Goal: Navigation & Orientation: Find specific page/section

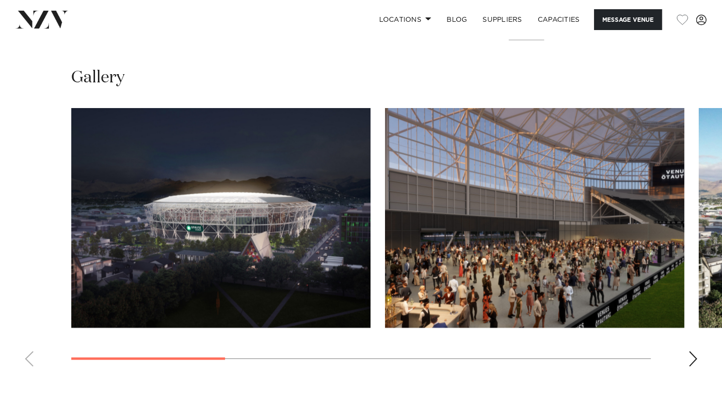
scroll to position [967, 0]
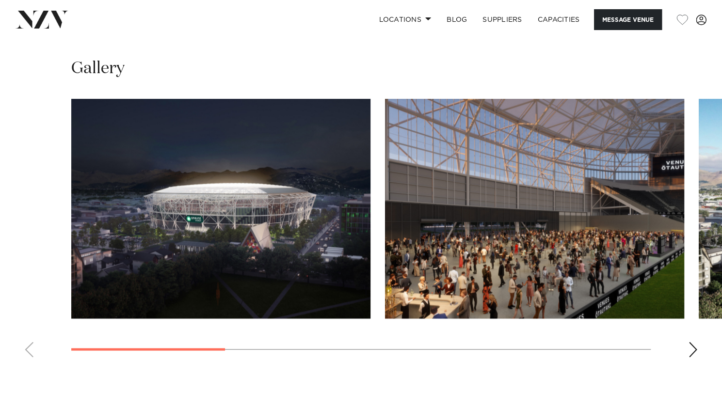
click at [722, 195] on html "Locations [GEOGRAPHIC_DATA] [GEOGRAPHIC_DATA] [GEOGRAPHIC_DATA] [GEOGRAPHIC_DAT…" at bounding box center [361, 380] width 722 height 2695
click at [692, 342] on div "Next slide" at bounding box center [693, 350] width 10 height 16
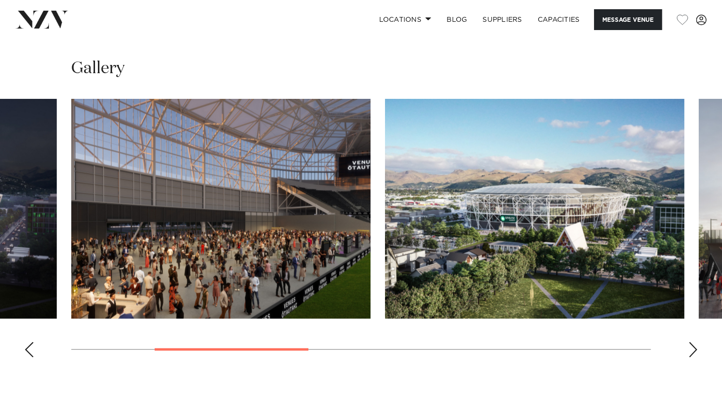
click at [692, 342] on div "Next slide" at bounding box center [693, 350] width 10 height 16
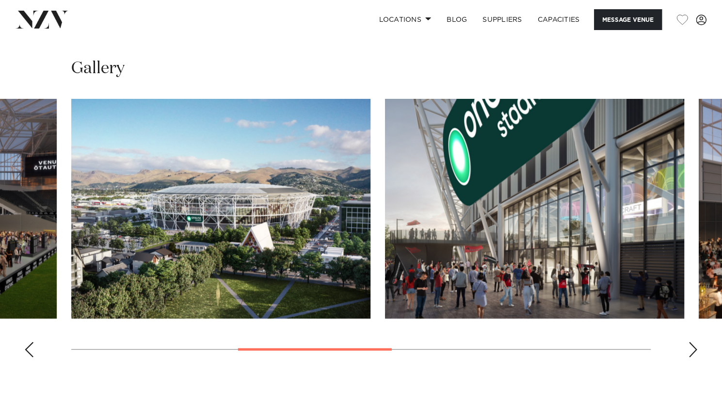
click at [692, 342] on div "Next slide" at bounding box center [693, 350] width 10 height 16
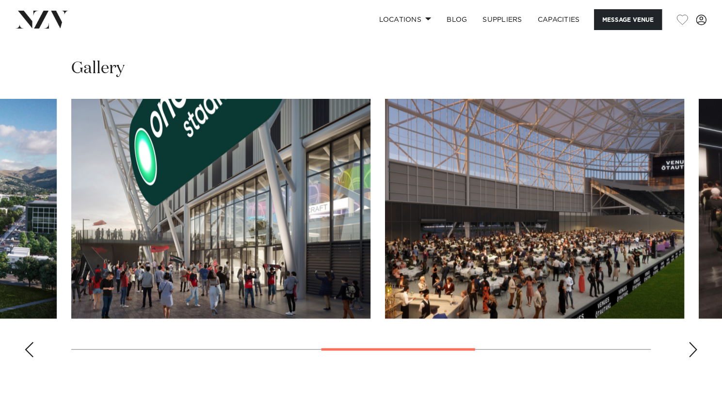
click at [692, 342] on div "Next slide" at bounding box center [693, 350] width 10 height 16
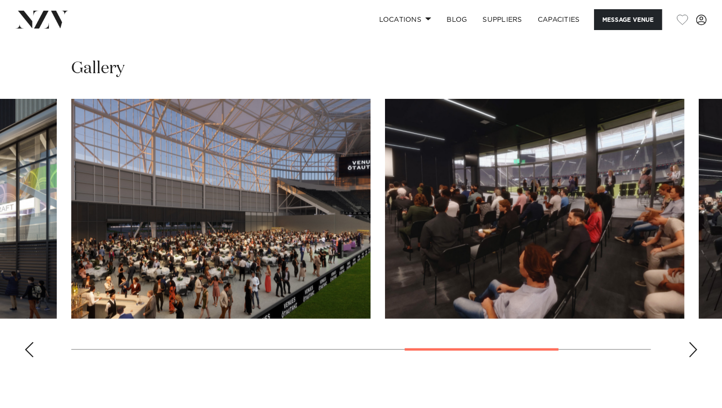
click at [692, 342] on div "Next slide" at bounding box center [693, 350] width 10 height 16
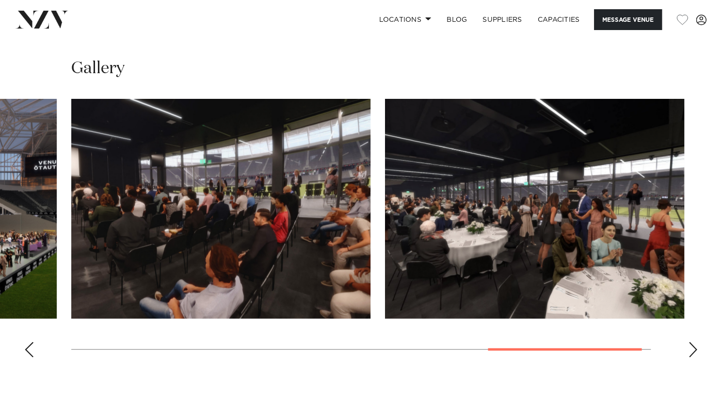
click at [692, 342] on div "Next slide" at bounding box center [693, 350] width 10 height 16
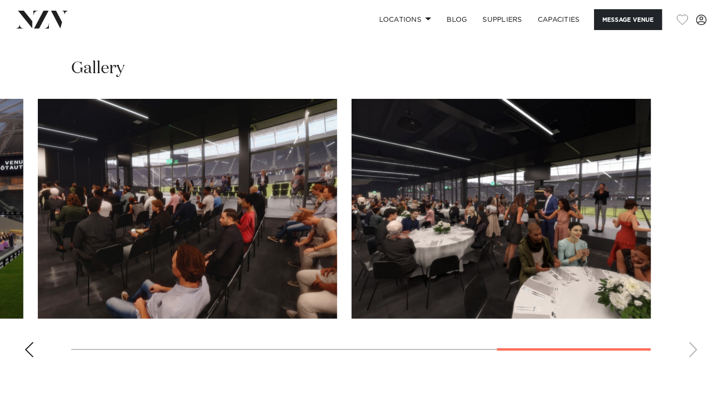
click at [692, 328] on swiper-container at bounding box center [361, 232] width 722 height 266
click at [21, 331] on swiper-container at bounding box center [361, 232] width 722 height 266
click at [36, 331] on swiper-container at bounding box center [361, 232] width 722 height 266
click at [31, 342] on div "Previous slide" at bounding box center [29, 350] width 10 height 16
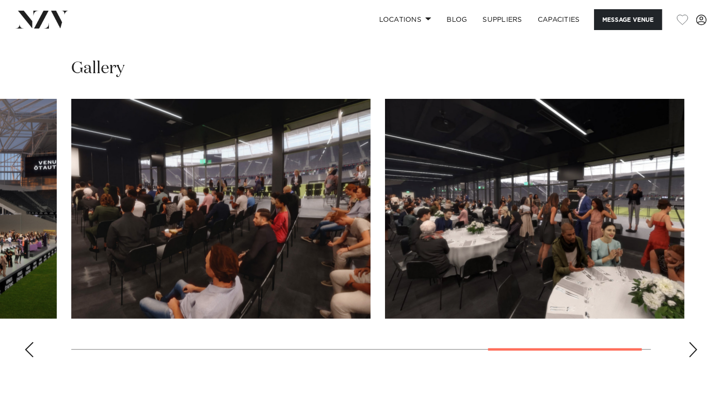
click at [31, 342] on div "Previous slide" at bounding box center [29, 350] width 10 height 16
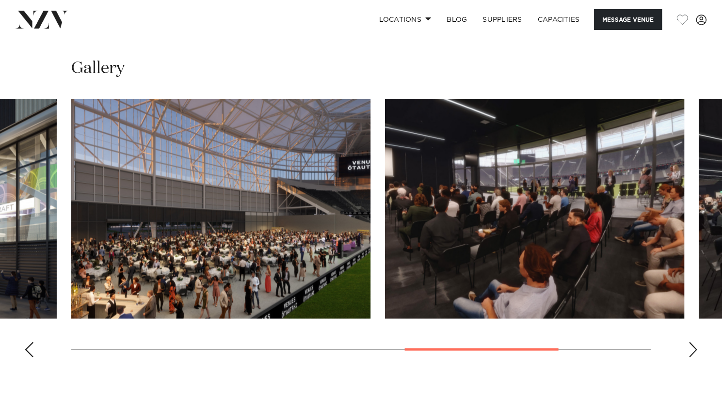
click at [31, 342] on div "Previous slide" at bounding box center [29, 350] width 10 height 16
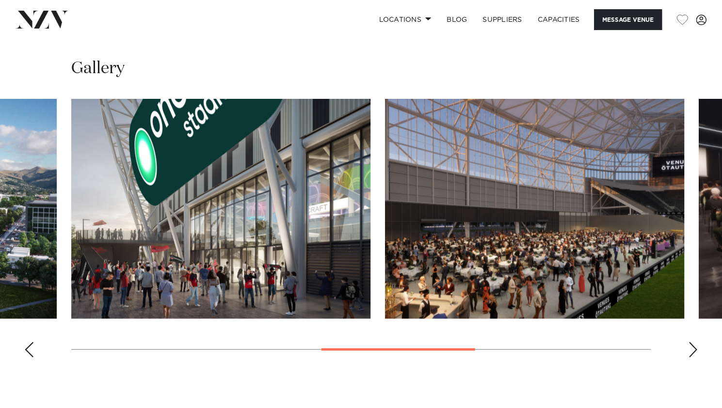
click at [31, 342] on div "Previous slide" at bounding box center [29, 350] width 10 height 16
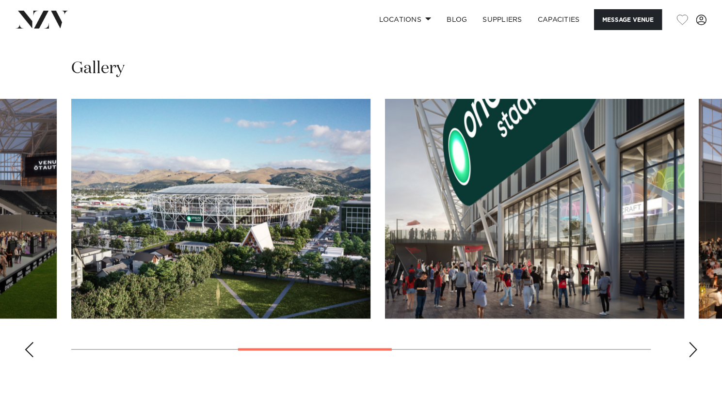
click at [31, 342] on div "Previous slide" at bounding box center [29, 350] width 10 height 16
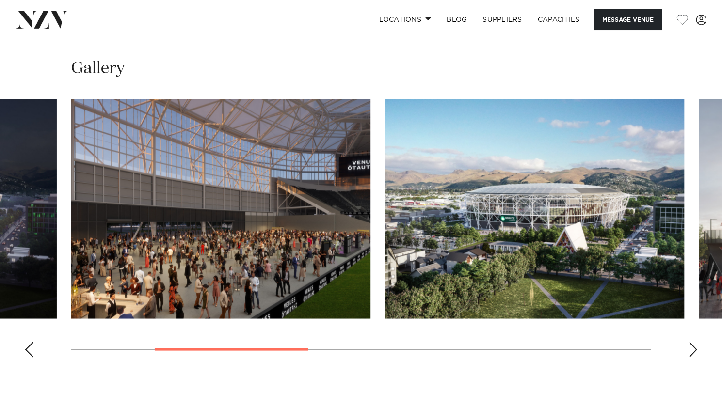
click at [31, 342] on div "Previous slide" at bounding box center [29, 350] width 10 height 16
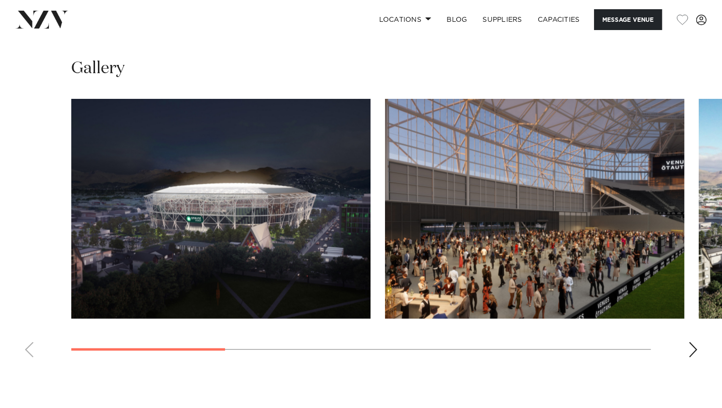
click at [31, 332] on swiper-container at bounding box center [361, 232] width 722 height 266
click at [694, 342] on div "Next slide" at bounding box center [693, 350] width 10 height 16
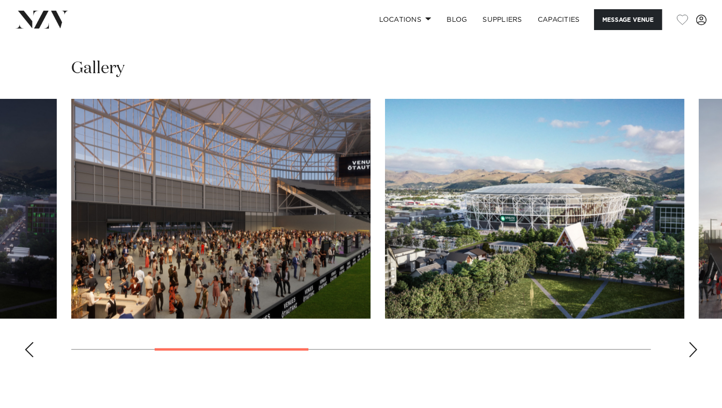
click at [694, 342] on div "Next slide" at bounding box center [693, 350] width 10 height 16
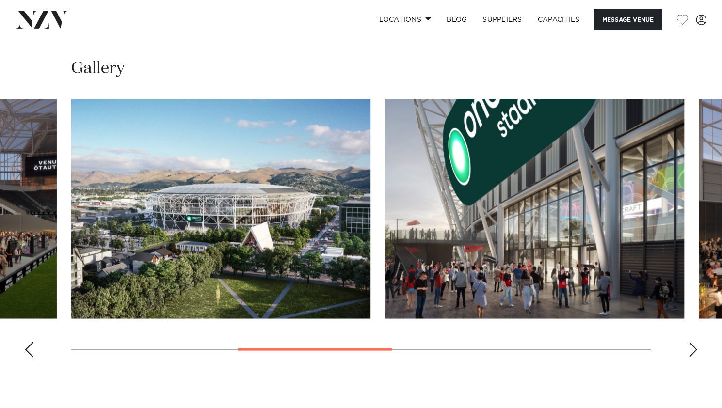
click at [694, 342] on div "Next slide" at bounding box center [693, 350] width 10 height 16
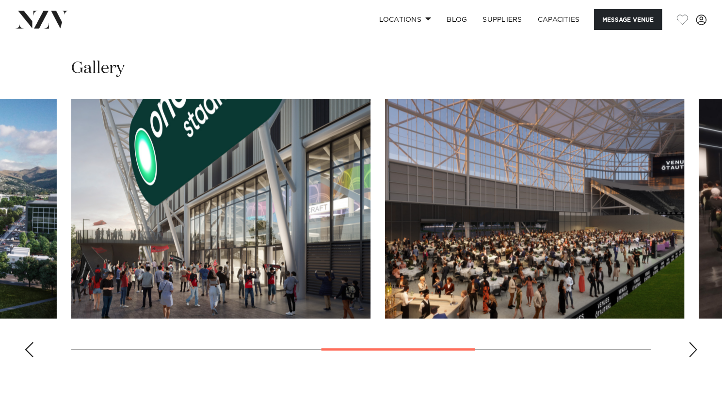
click at [694, 342] on div "Next slide" at bounding box center [693, 350] width 10 height 16
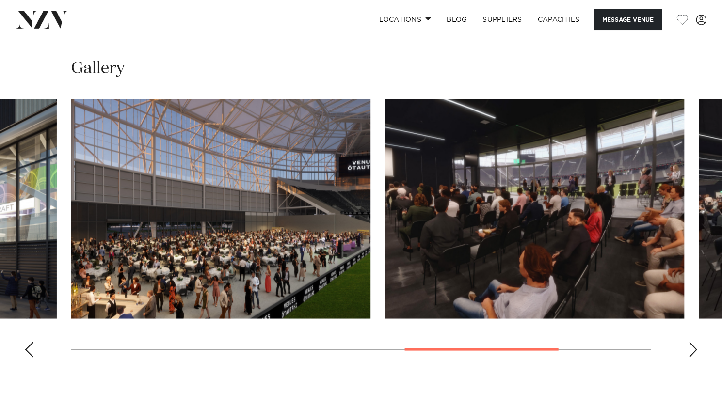
click at [694, 342] on div "Next slide" at bounding box center [693, 350] width 10 height 16
